Goal: Information Seeking & Learning: Learn about a topic

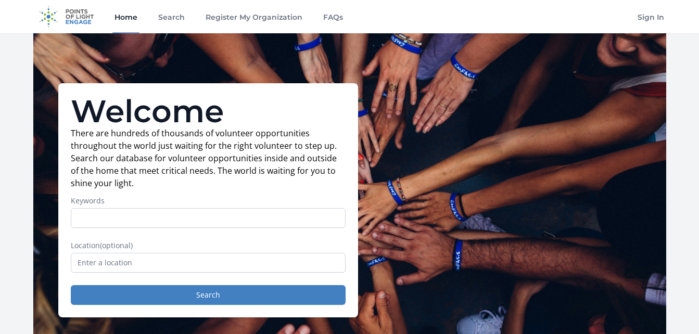
scroll to position [16, 0]
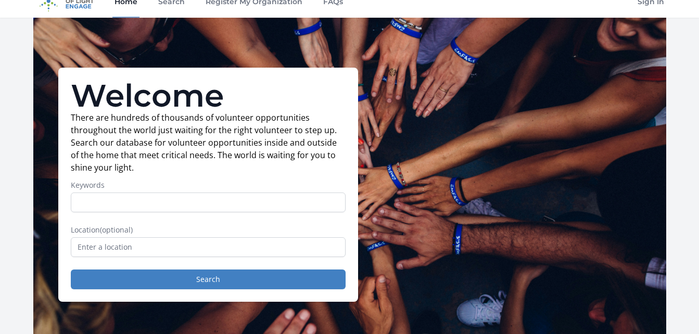
click at [345, 174] on p "There are hundreds of thousands of volunteer opportunities throughout the world…" at bounding box center [208, 142] width 275 height 62
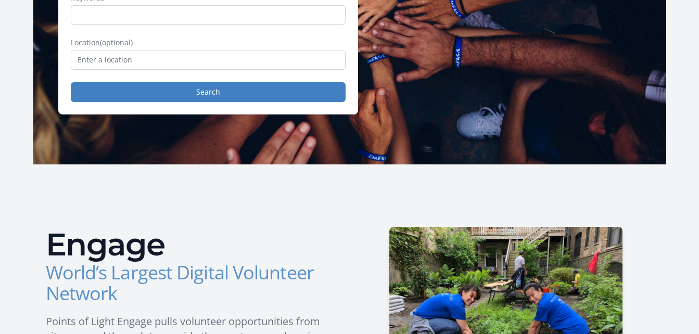
scroll to position [224, 0]
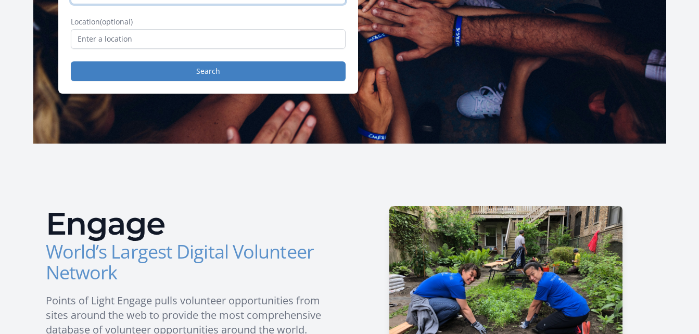
type input "driving hours"
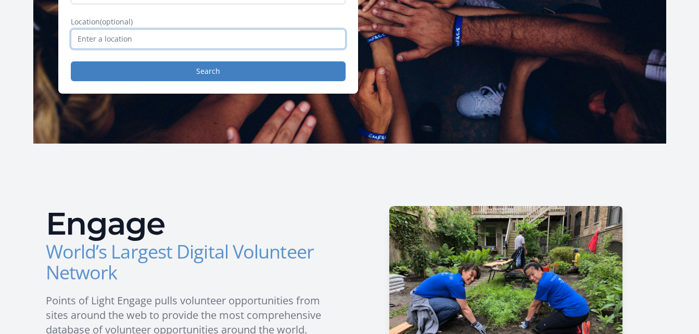
click at [235, 49] on input "text" at bounding box center [208, 39] width 275 height 20
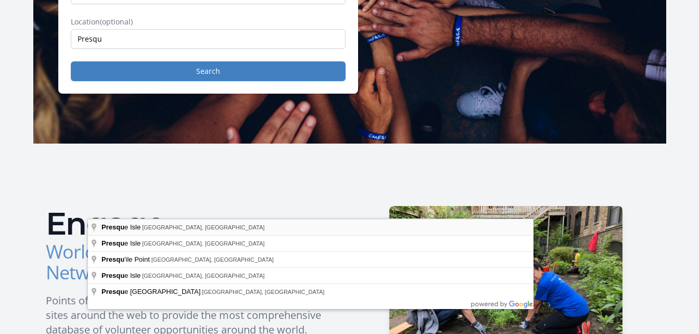
type input "[GEOGRAPHIC_DATA], [GEOGRAPHIC_DATA], [GEOGRAPHIC_DATA]"
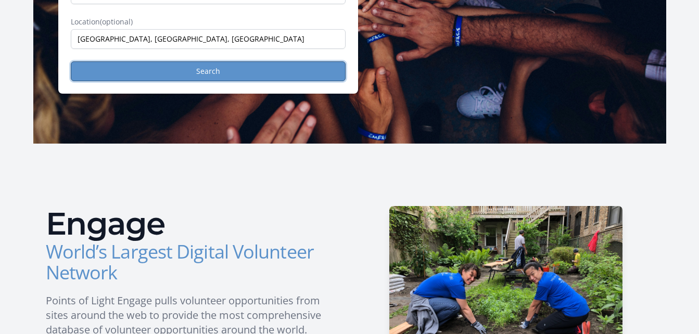
click at [215, 81] on button "Search" at bounding box center [208, 71] width 275 height 20
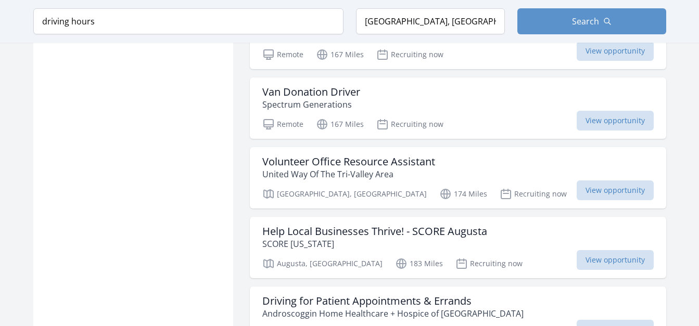
scroll to position [796, 0]
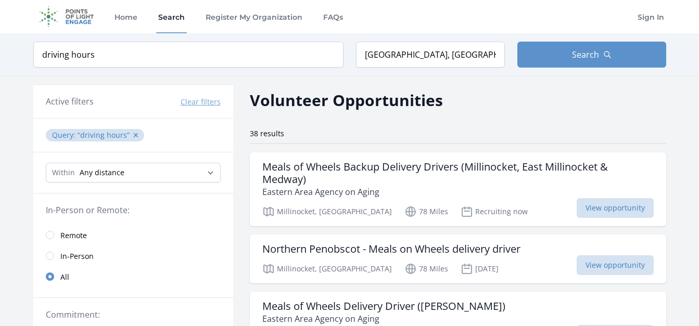
scroll to position [30, 76]
